Goal: Navigation & Orientation: Find specific page/section

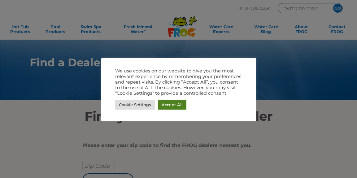
click at [166, 104] on link "Accept All" at bounding box center [172, 105] width 28 height 10
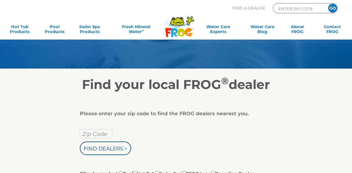
scroll to position [62, 0]
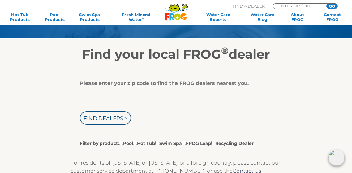
click at [98, 103] on input "text" at bounding box center [96, 103] width 32 height 9
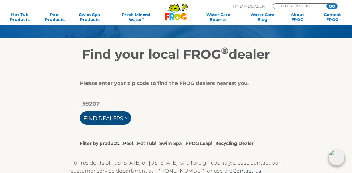
type input "99207"
click at [111, 117] on input "Find Dealers >" at bounding box center [105, 118] width 51 height 14
